Goal: Check status: Check status

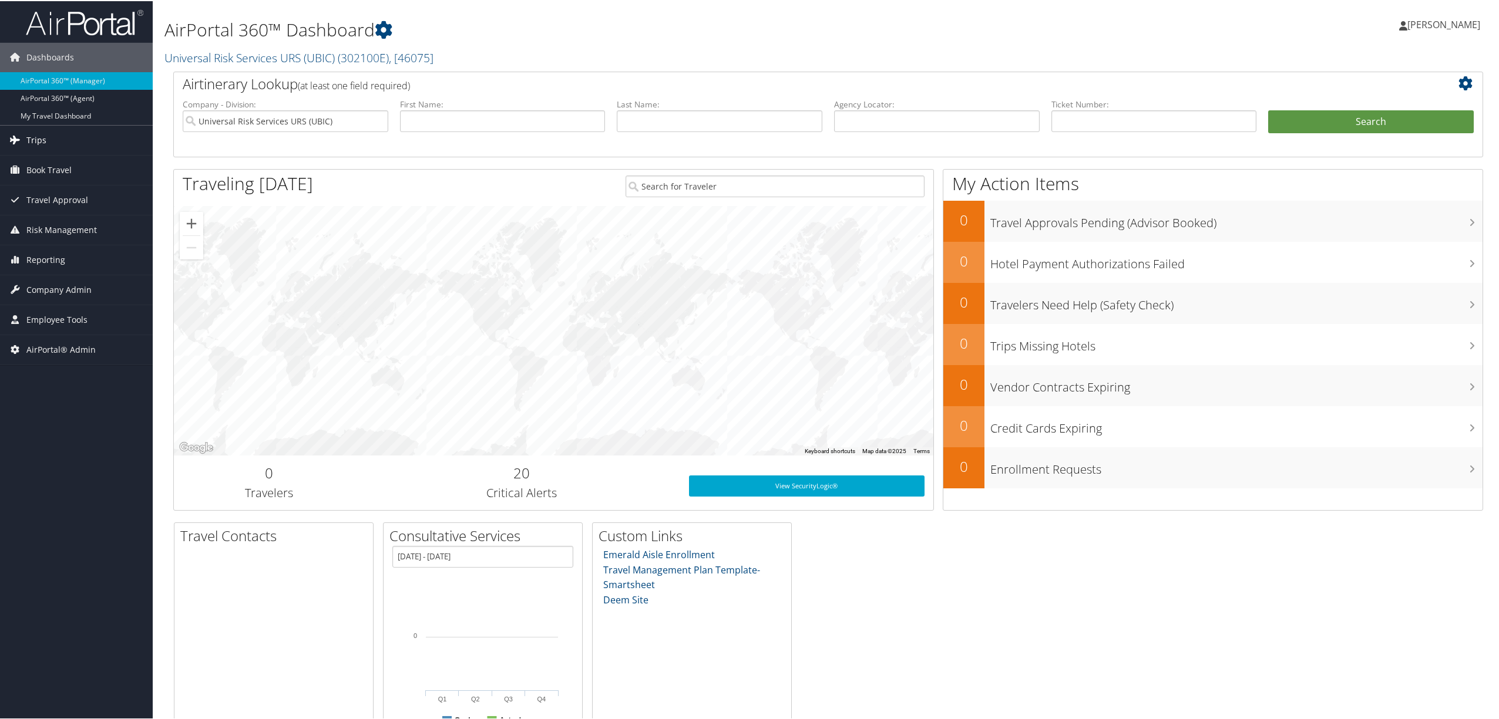
click at [26, 137] on span "Trips" at bounding box center [36, 138] width 20 height 29
click at [95, 160] on link "Airtinerary® Lookup" at bounding box center [76, 163] width 153 height 18
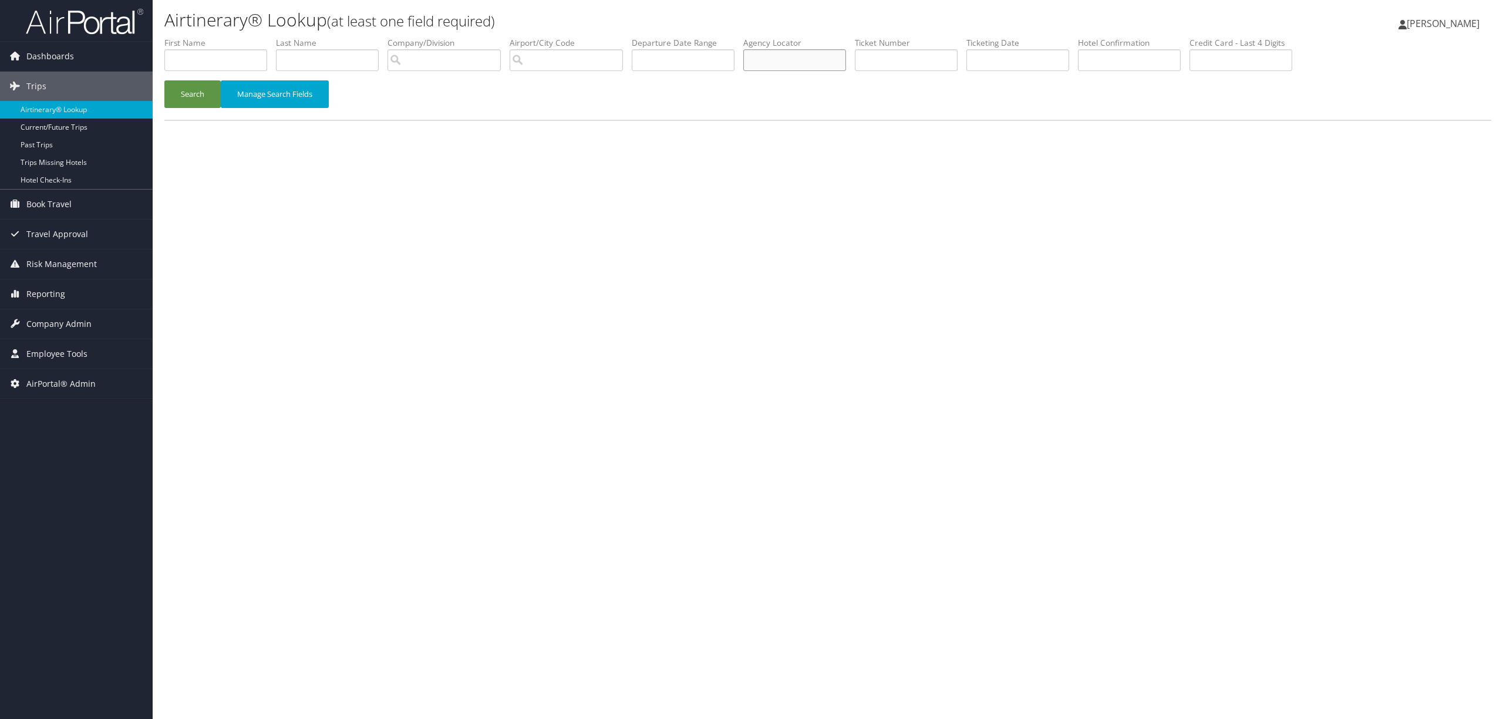
click at [823, 68] on input "text" at bounding box center [794, 60] width 103 height 22
paste input "D83V2Z"
type input "D83V2Z"
click at [194, 89] on button "Search" at bounding box center [192, 94] width 56 height 28
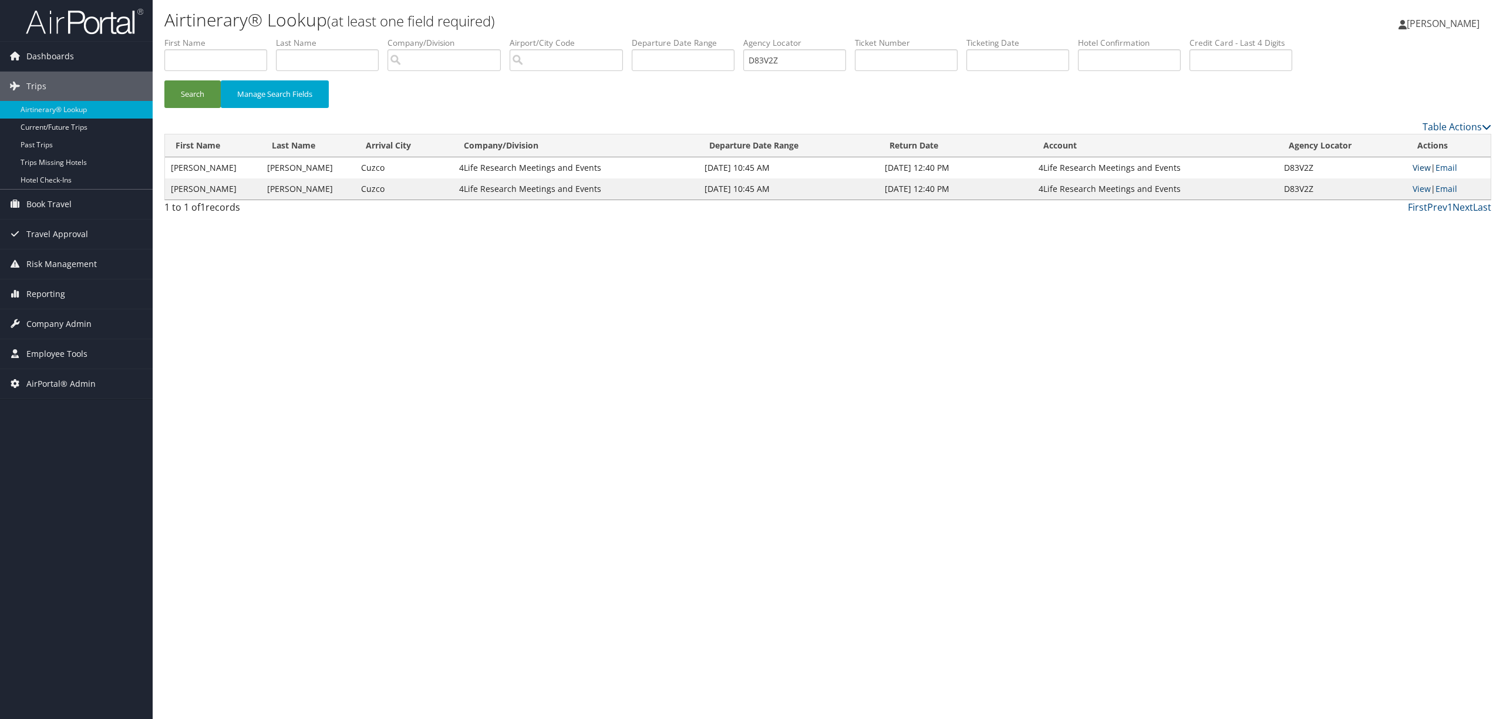
click at [1426, 162] on link "View" at bounding box center [1422, 167] width 18 height 11
